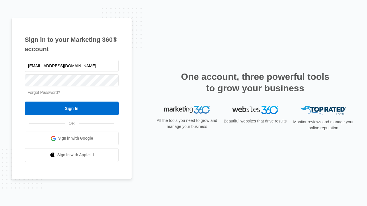
type input "dankie614@gmail.com"
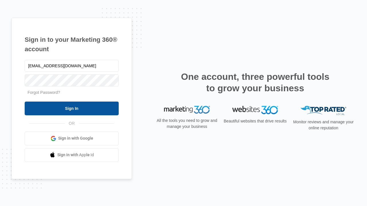
click at [72, 108] on input "Sign In" at bounding box center [72, 109] width 94 height 14
